Goal: Transaction & Acquisition: Obtain resource

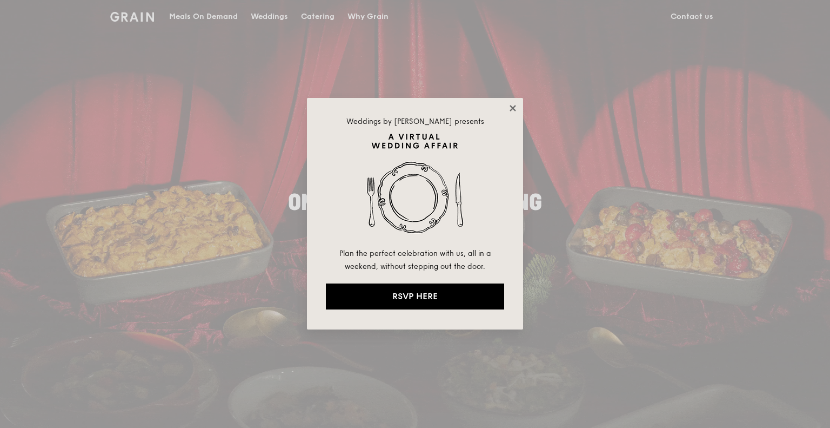
click at [512, 108] on icon at bounding box center [513, 108] width 6 height 6
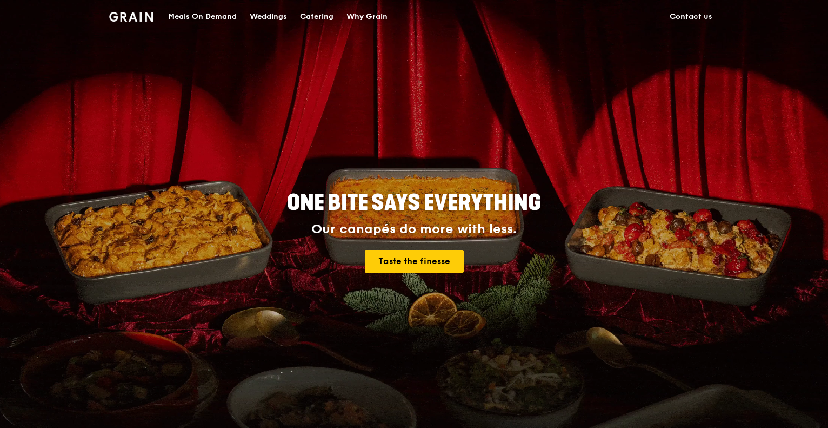
click at [317, 17] on div "Catering" at bounding box center [317, 17] width 34 height 32
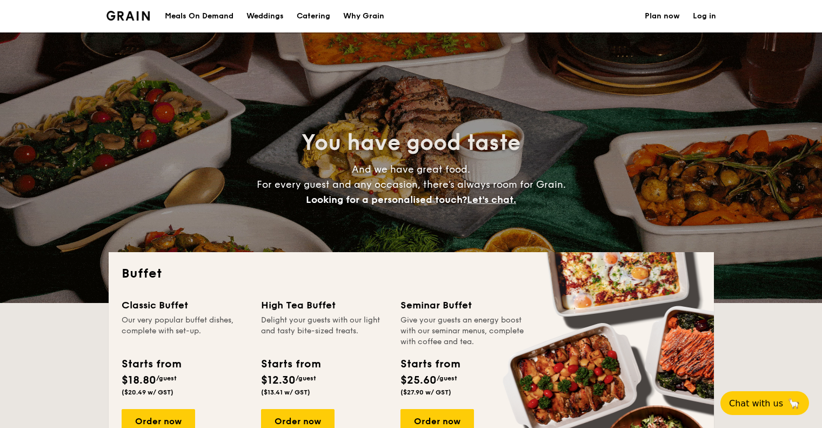
select select
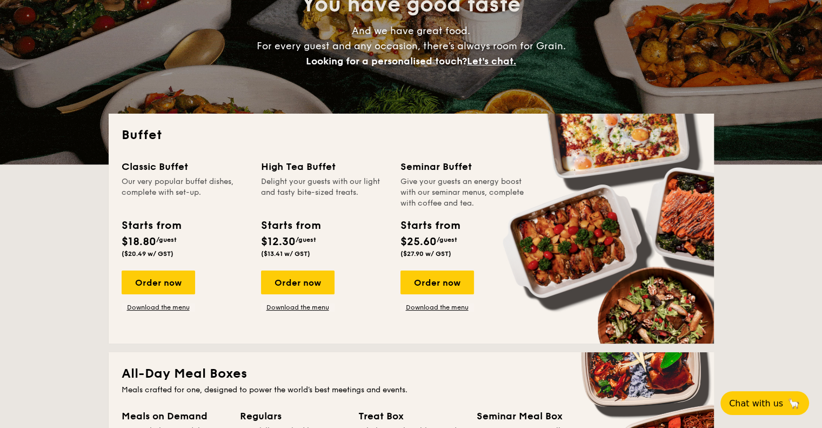
scroll to position [197, 0]
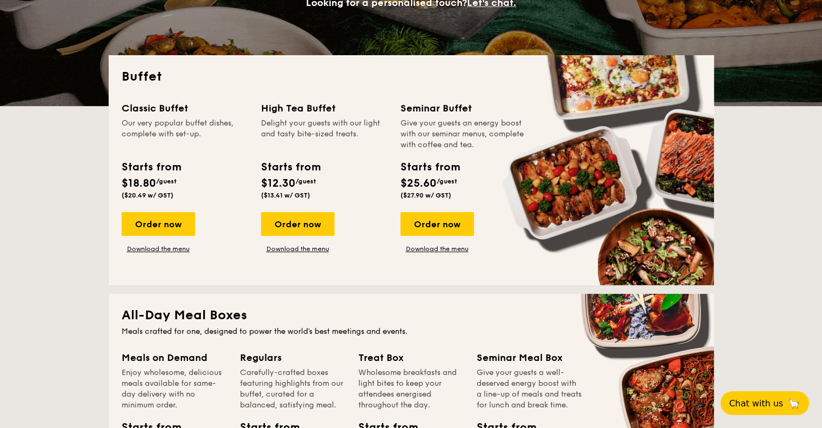
click at [322, 109] on div "High Tea Buffet" at bounding box center [324, 108] width 126 height 15
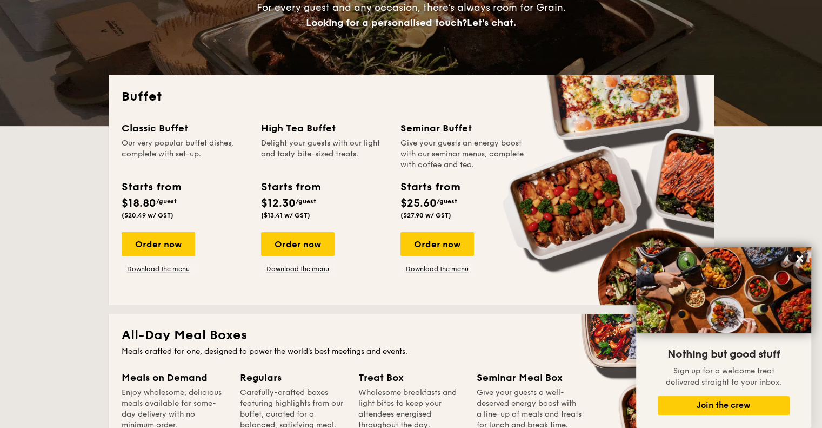
scroll to position [176, 0]
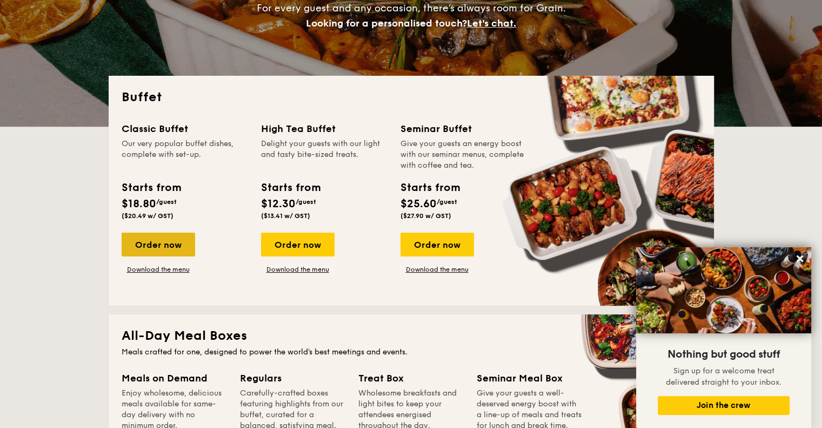
click at [166, 253] on div "Order now" at bounding box center [159, 244] width 74 height 24
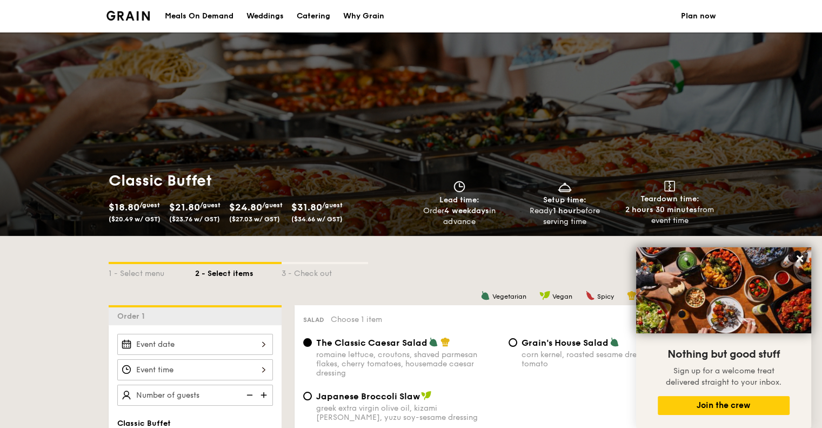
scroll to position [82, 0]
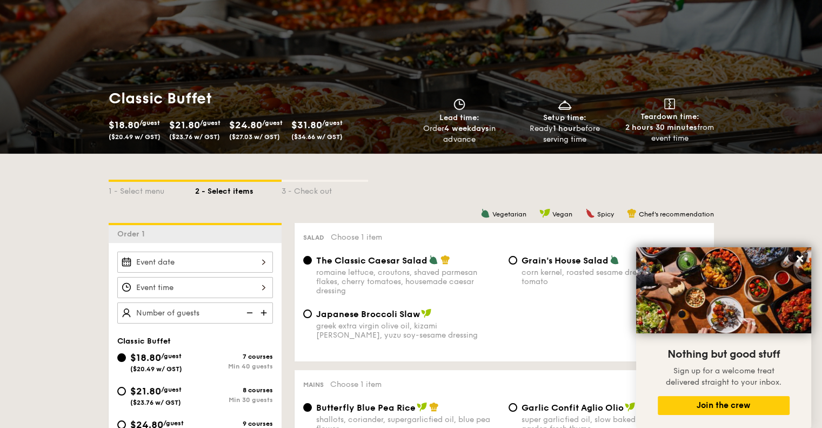
select select
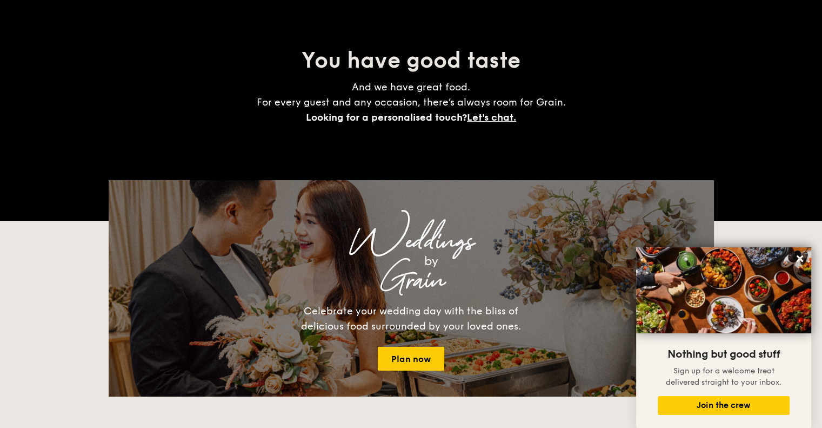
scroll to position [176, 0]
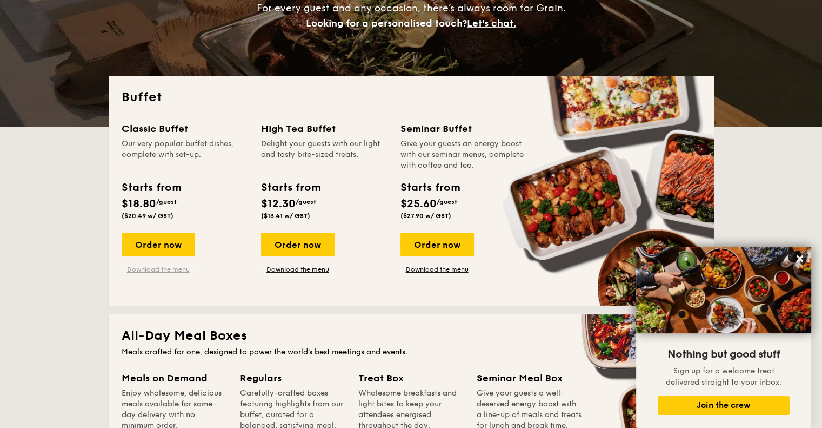
click at [173, 272] on link "Download the menu" at bounding box center [159, 269] width 74 height 9
